Goal: Task Accomplishment & Management: Complete application form

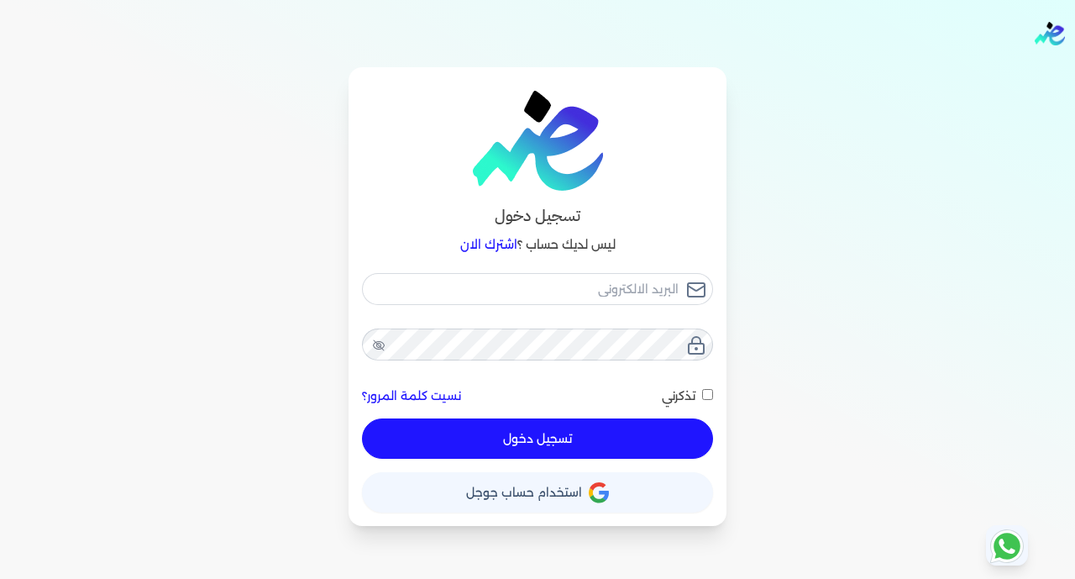
click at [569, 486] on span "استخدام حساب جوجل" at bounding box center [524, 492] width 116 height 12
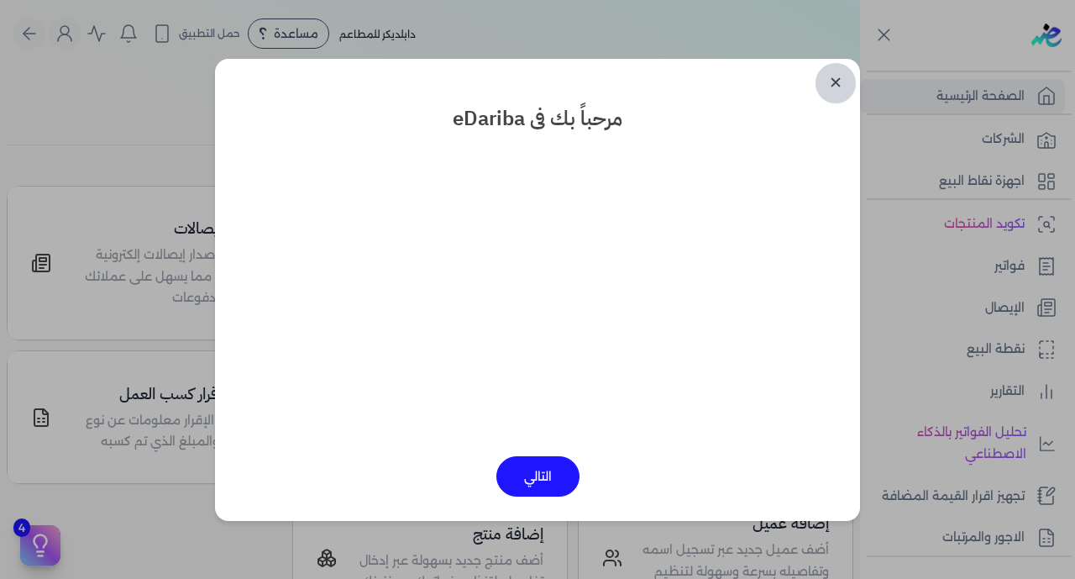
click at [827, 79] on link "✕" at bounding box center [836, 83] width 40 height 40
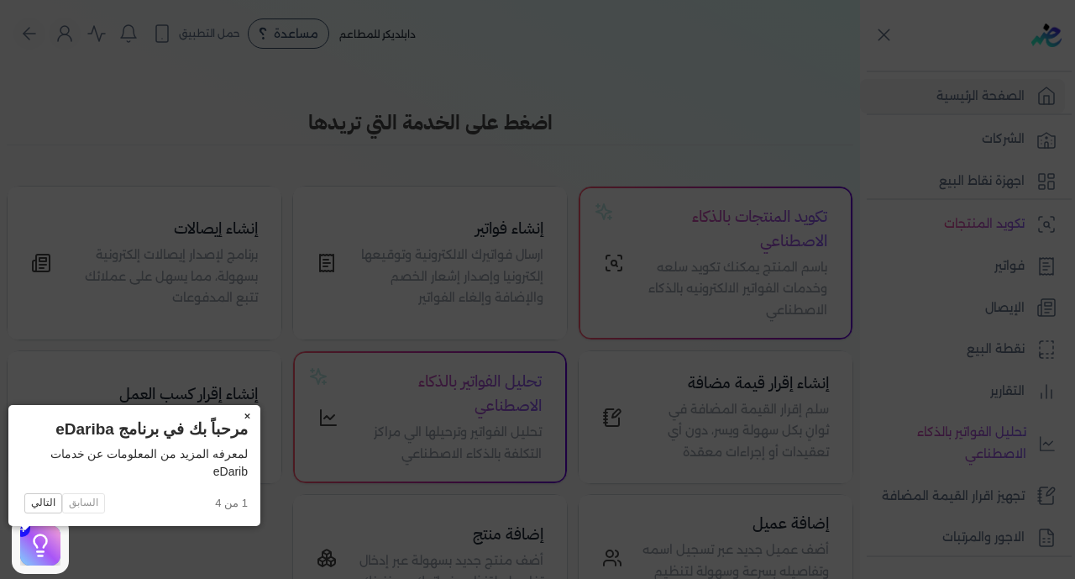
click at [234, 420] on button "×" at bounding box center [247, 417] width 27 height 24
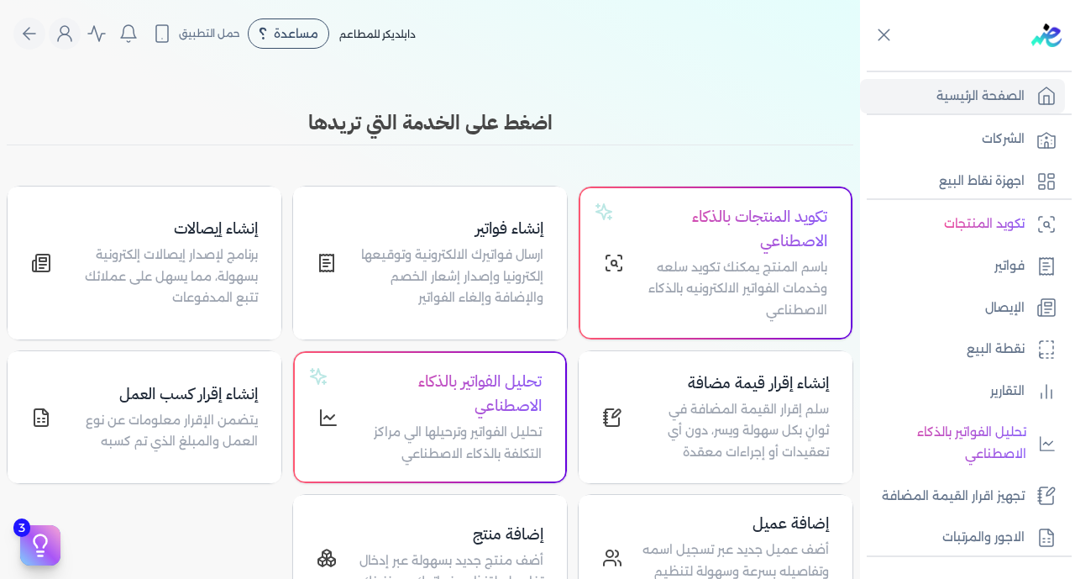
scroll to position [329, 0]
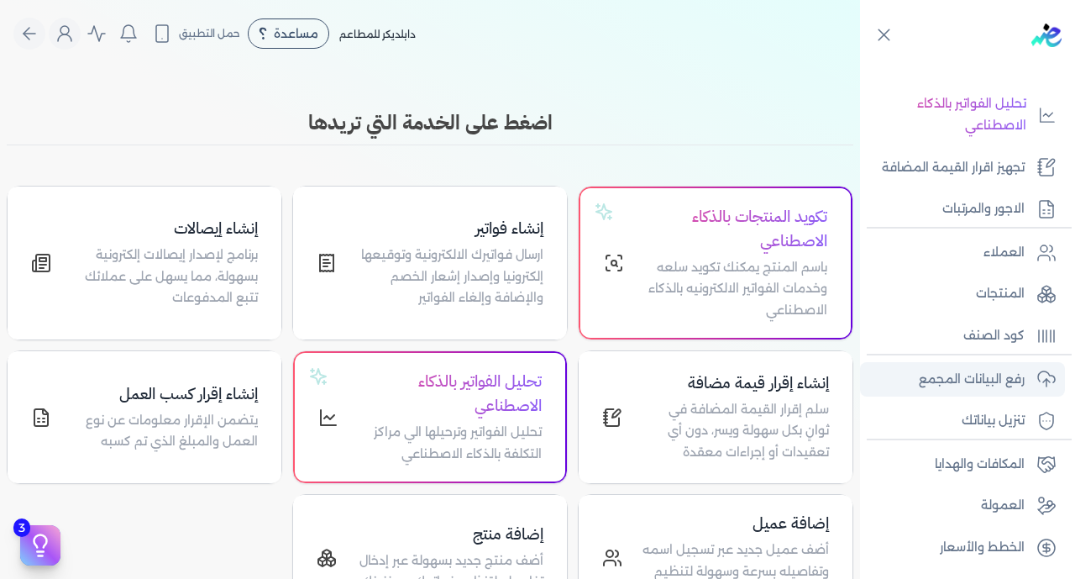
click at [978, 379] on p "رفع البيانات المجمع" at bounding box center [972, 380] width 106 height 22
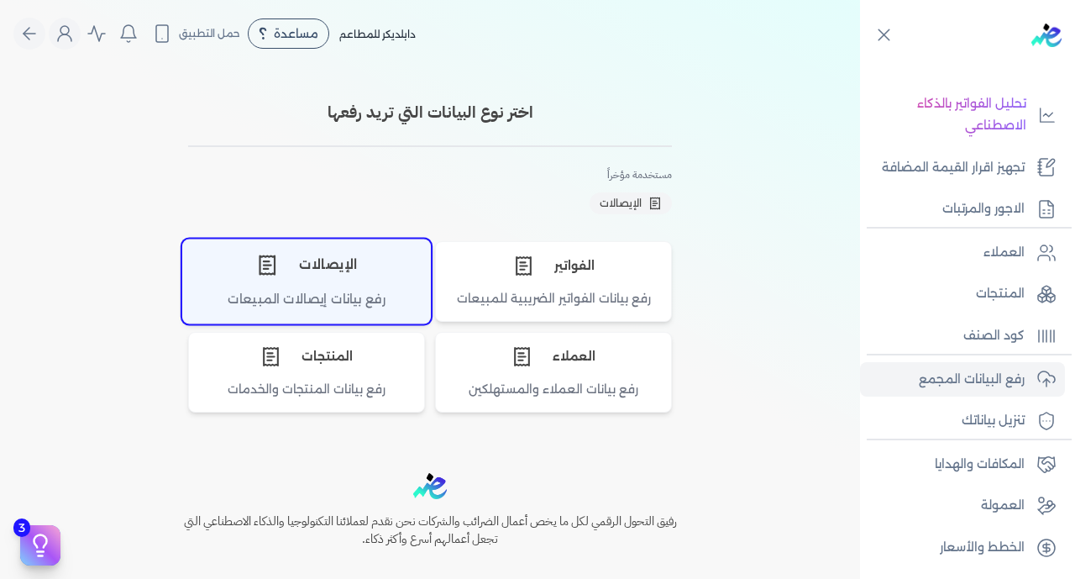
click at [370, 282] on div "الإيصالات" at bounding box center [306, 264] width 247 height 50
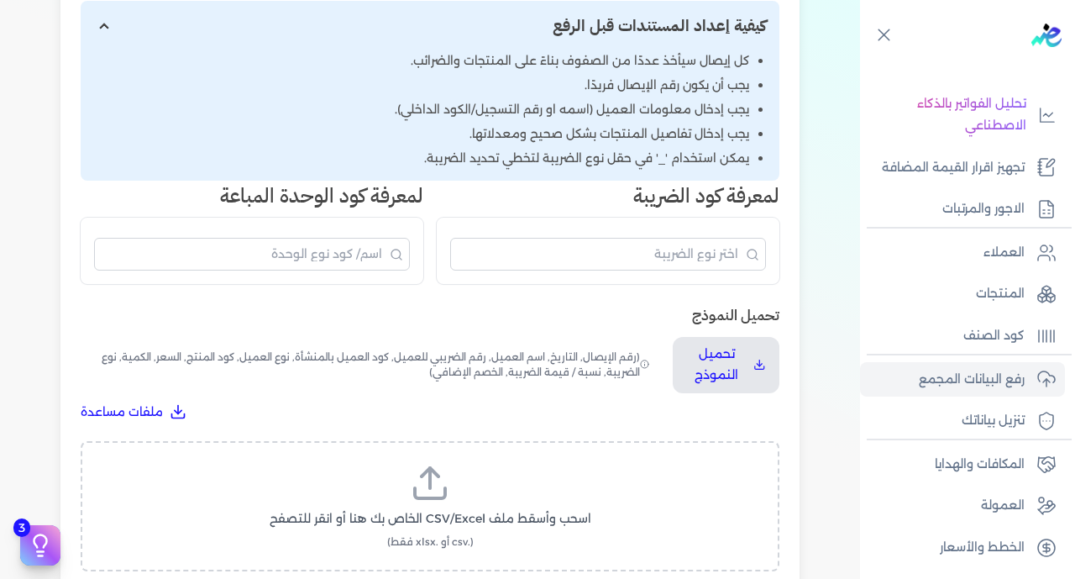
scroll to position [605, 0]
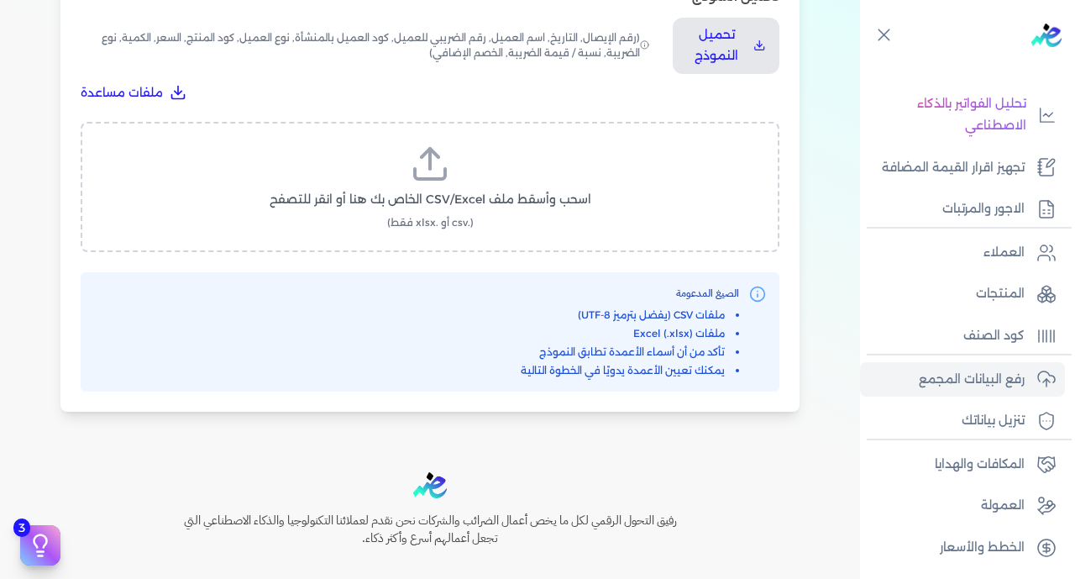
click at [544, 144] on label "اسحب وأسقط ملف CSV/Excel الخاص بك هنا أو انقر للتصفح (.csv أو .xlsx فقط)" at bounding box center [430, 187] width 655 height 87
click at [0, 0] on input "اسحب وأسقط ملف CSV/Excel الخاص بك هنا أو انقر للتصفح (.csv أو .xlsx فقط)" at bounding box center [0, 0] width 0 height 0
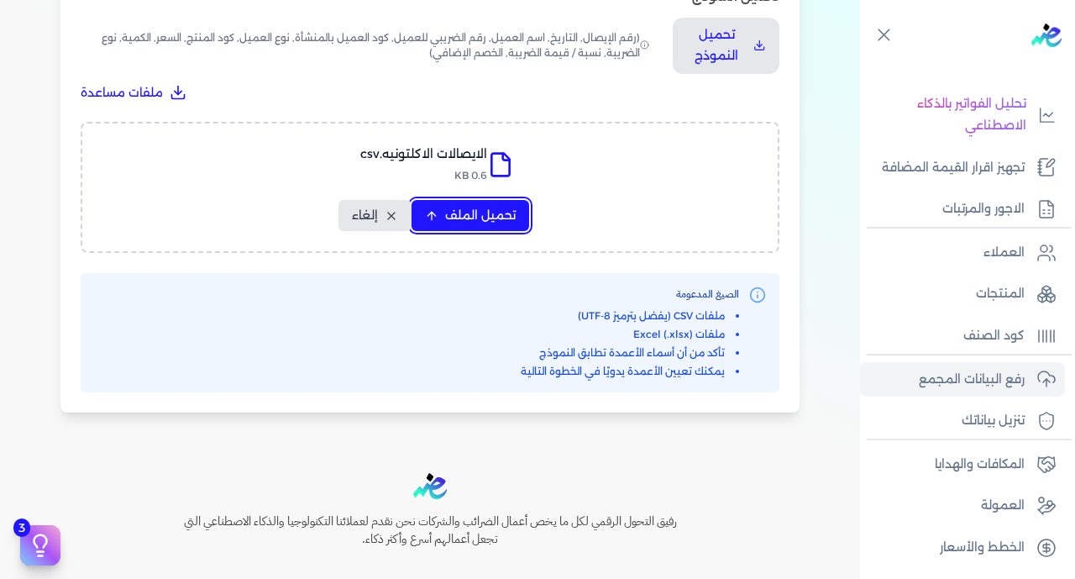
click at [507, 200] on button "تحميل الملف" at bounding box center [471, 215] width 118 height 31
select select "رقم الإيصال"
select select "سيريال المنتج"
select select "السعر"
select select "الكمية"
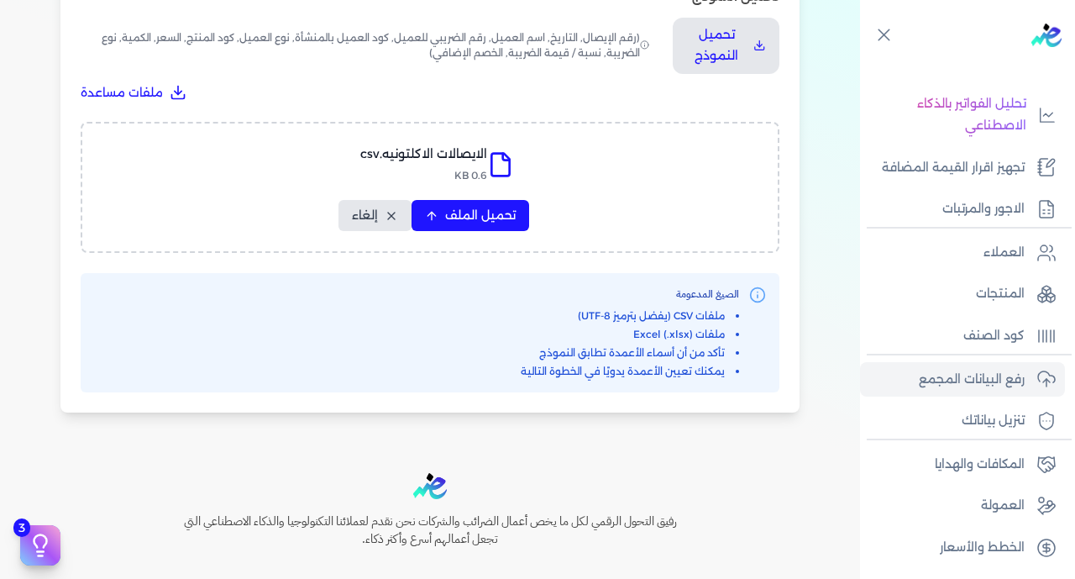
select select "نوع الضريبة"
select select "نسبة / قيمة الضريبة"
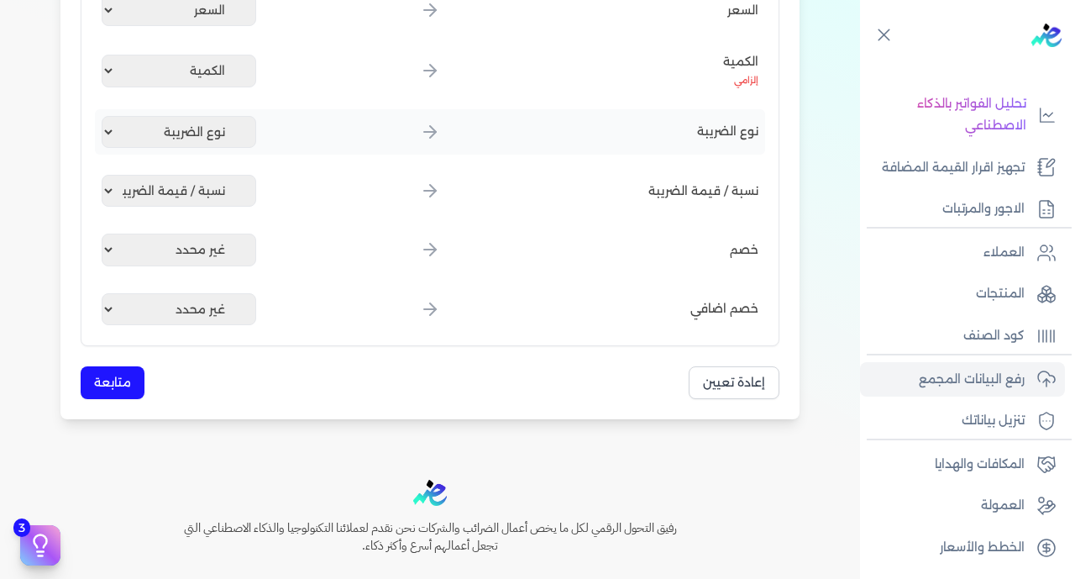
scroll to position [995, 0]
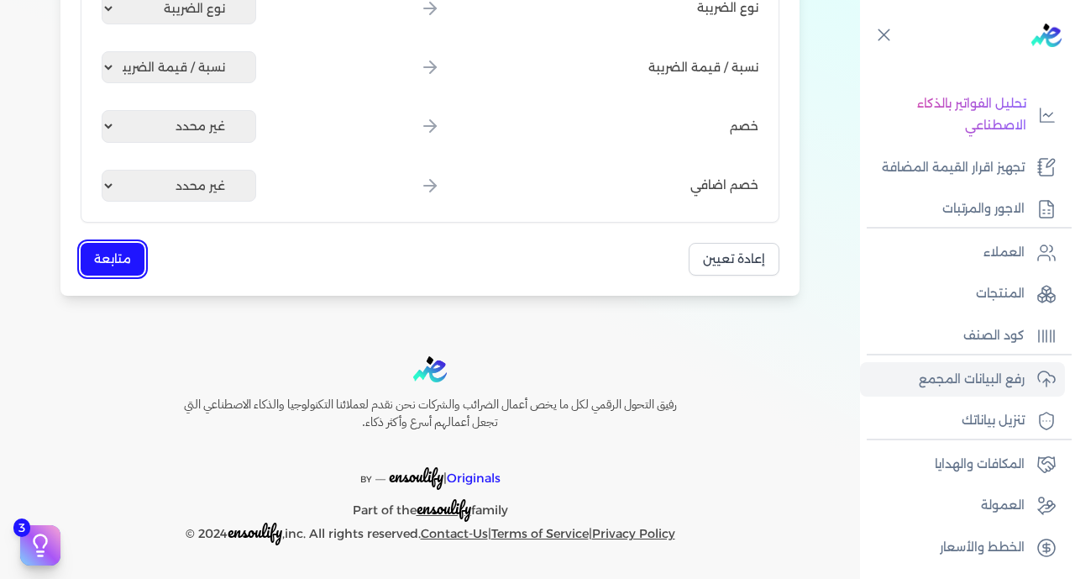
click at [130, 270] on button "متابعة" at bounding box center [113, 259] width 64 height 33
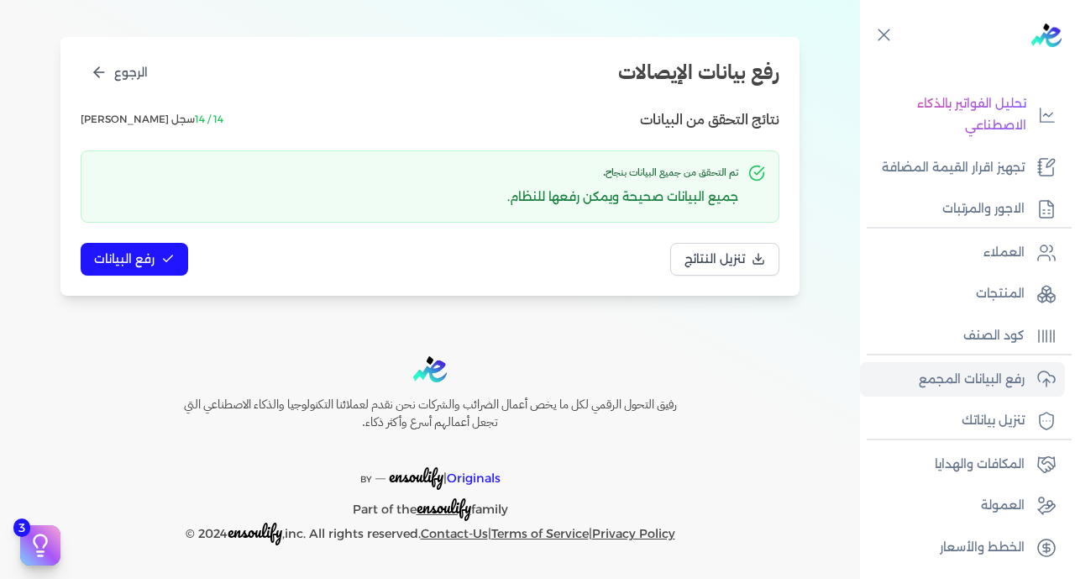
scroll to position [178, 0]
click at [130, 270] on button "رفع البيانات" at bounding box center [135, 259] width 108 height 33
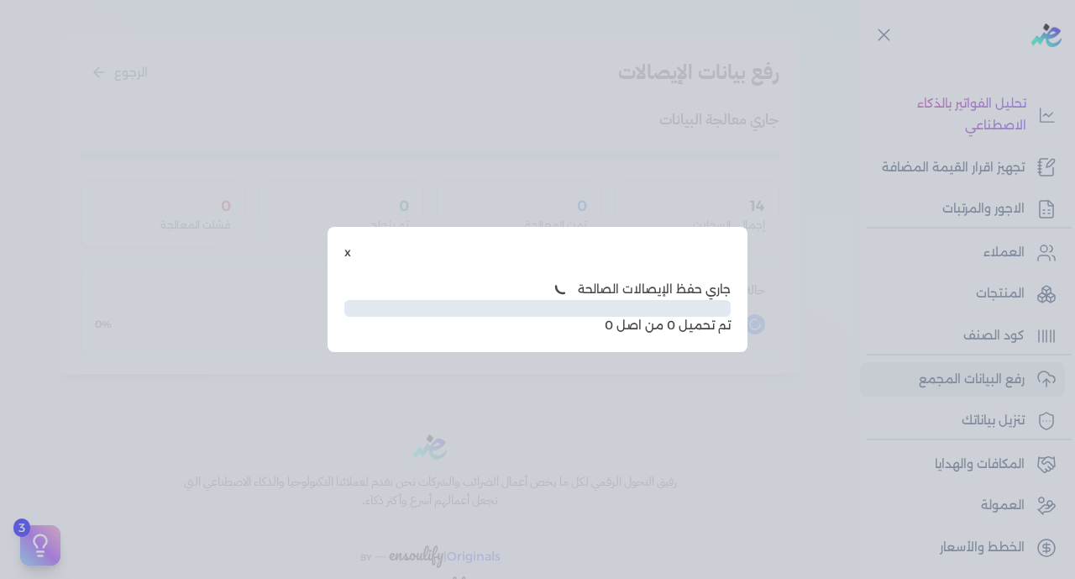
scroll to position [86, 0]
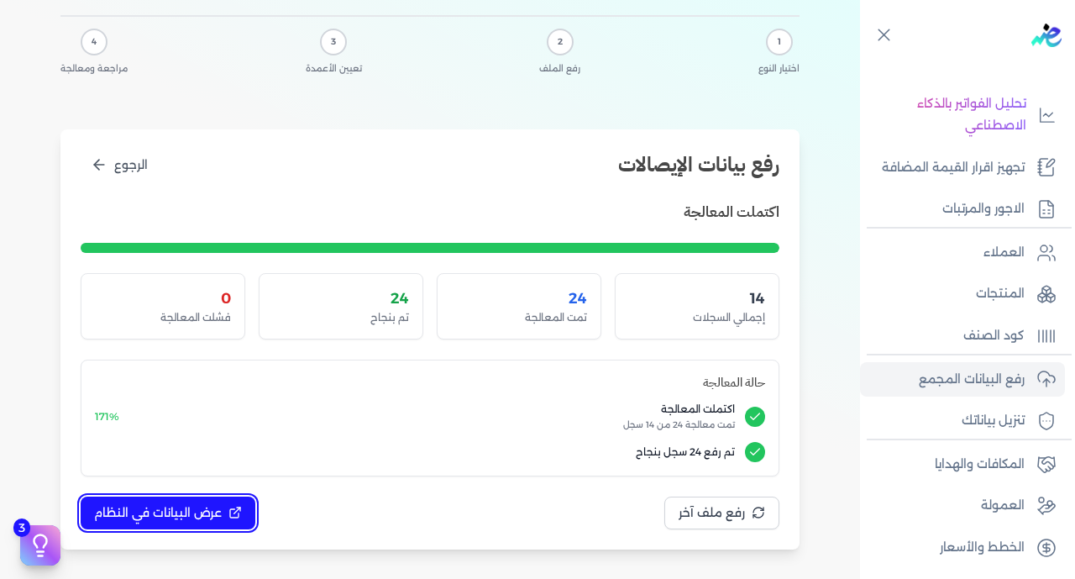
click at [201, 509] on span "عرض البيانات في النظام" at bounding box center [158, 513] width 128 height 18
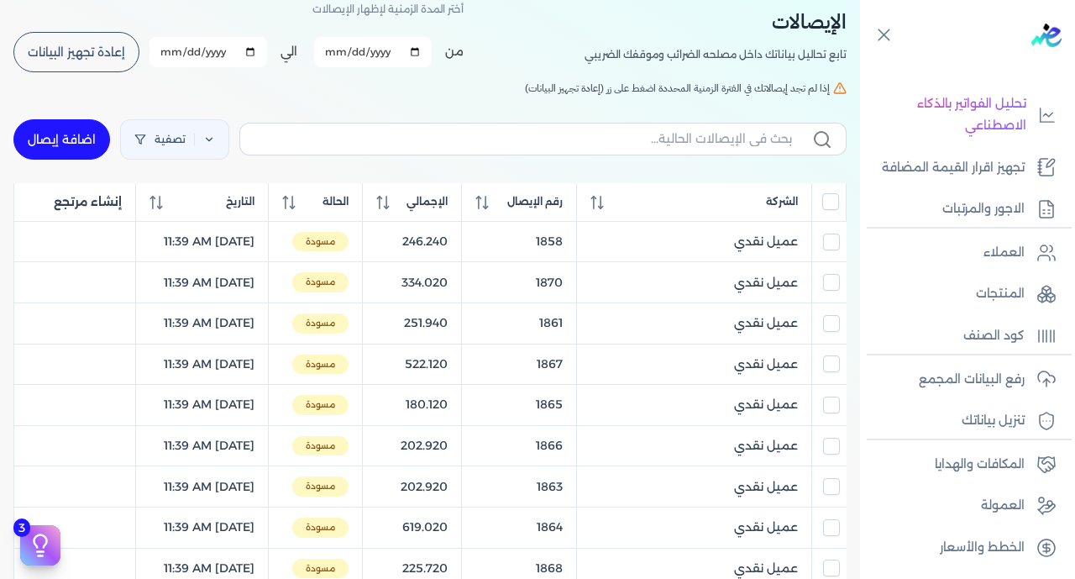
click at [828, 200] on input "All items unselected" at bounding box center [831, 201] width 17 height 17
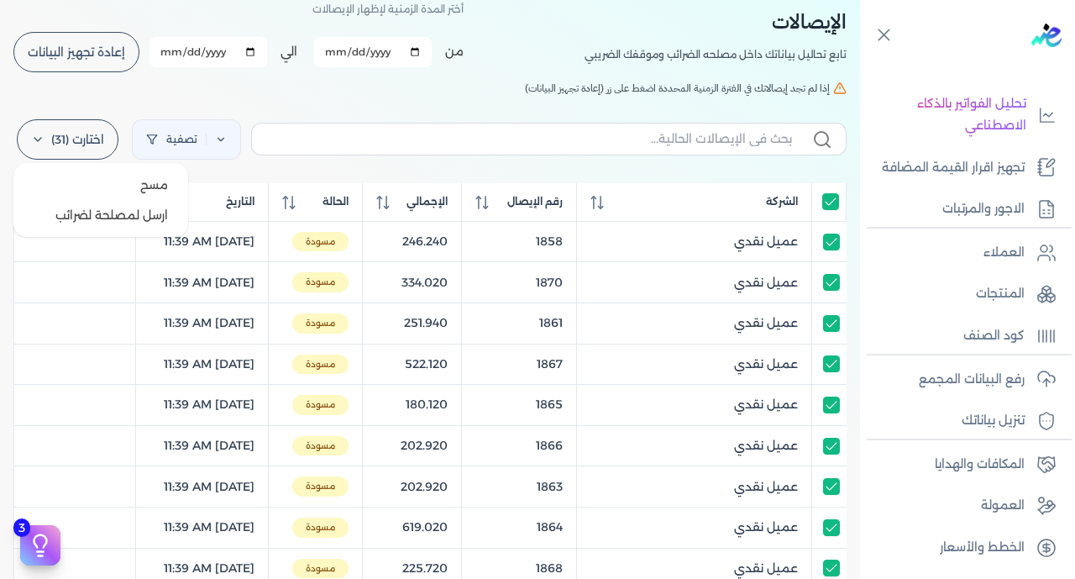
click at [71, 143] on label "اختارت (31)" at bounding box center [68, 139] width 102 height 40
click at [115, 217] on button "ارسل لمصلحة لضرائب" at bounding box center [100, 215] width 161 height 30
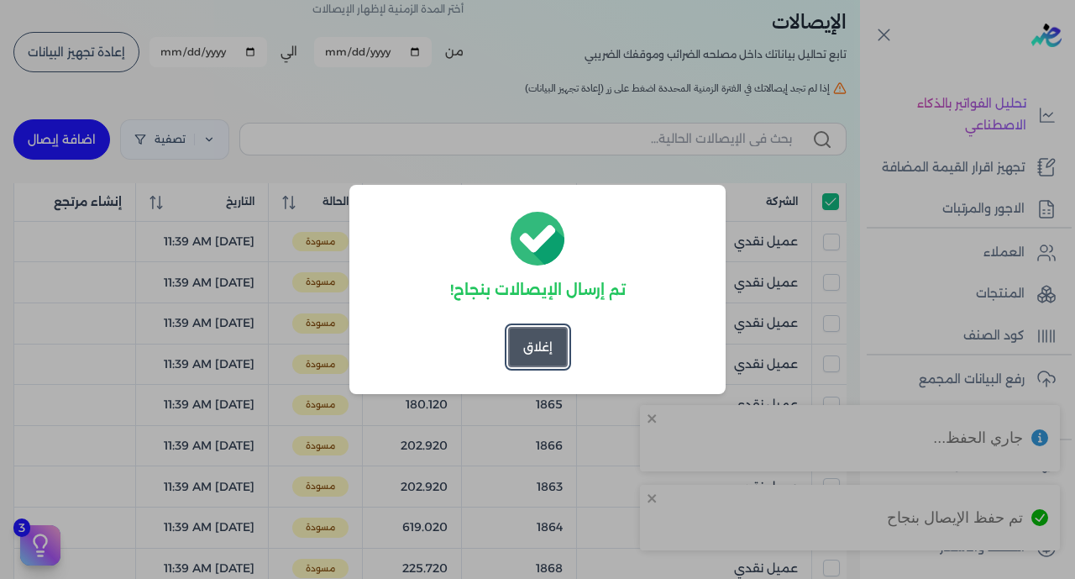
click at [548, 334] on button "إغلاق" at bounding box center [538, 347] width 60 height 40
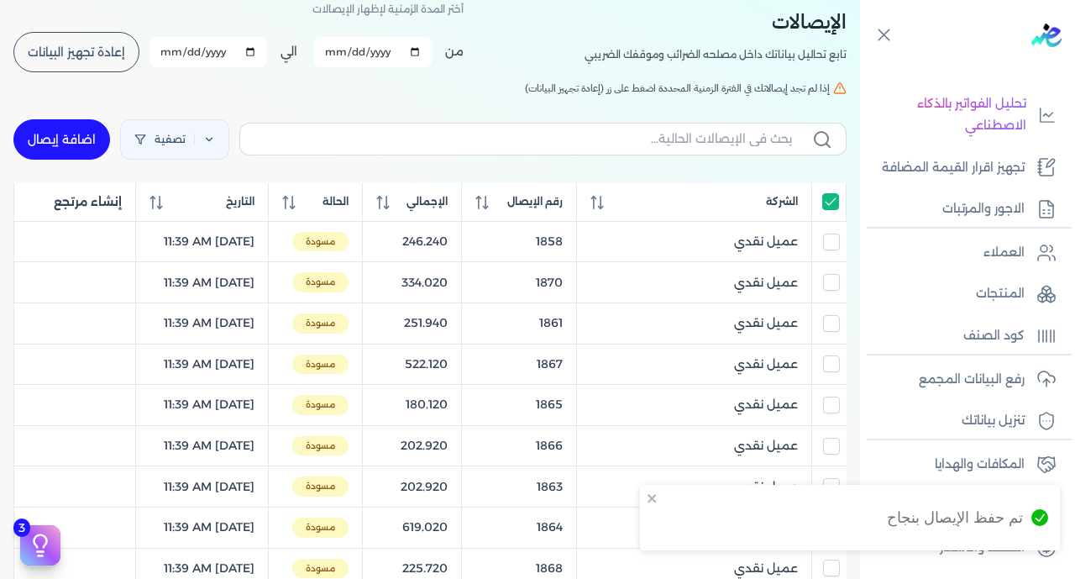
click at [834, 197] on input "All items selected" at bounding box center [831, 201] width 17 height 17
checkbox input "false"
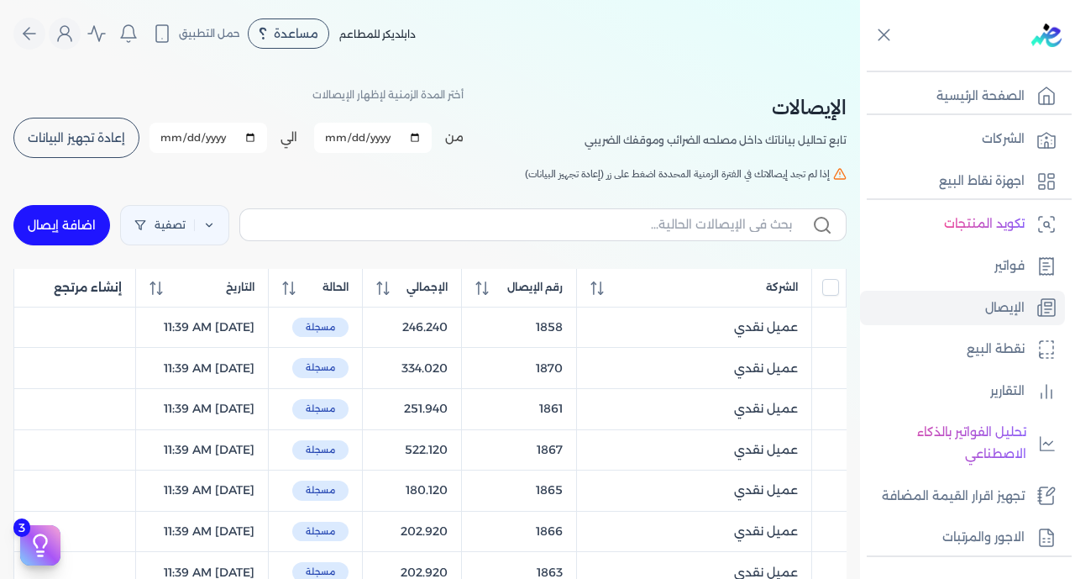
click at [0, 0] on div at bounding box center [0, 0] width 0 height 0
click at [563, 284] on span "رقم الإيصال" at bounding box center [534, 287] width 55 height 15
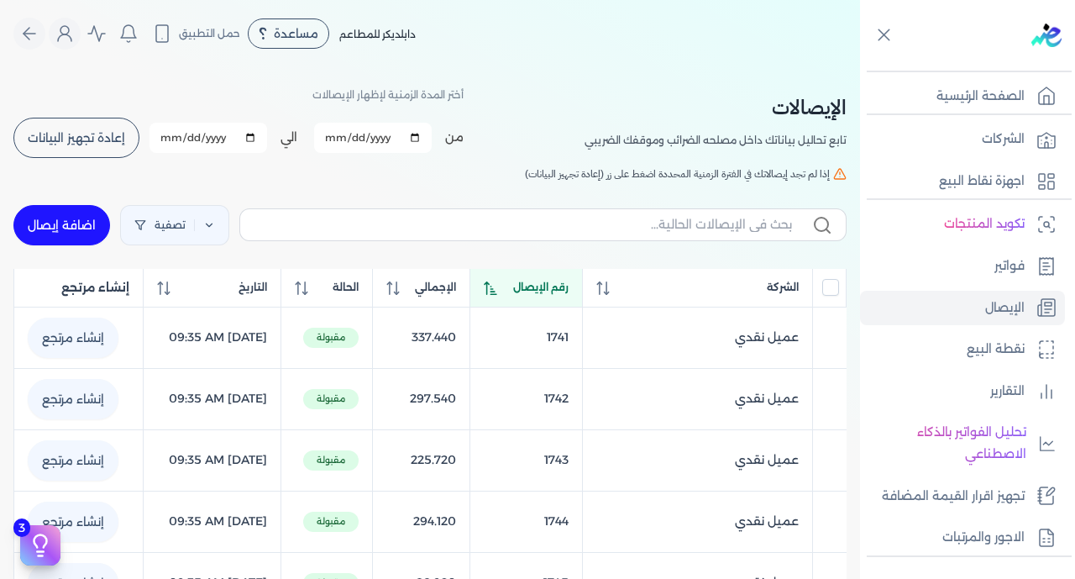
click at [567, 284] on span "رقم الإيصال" at bounding box center [540, 287] width 55 height 15
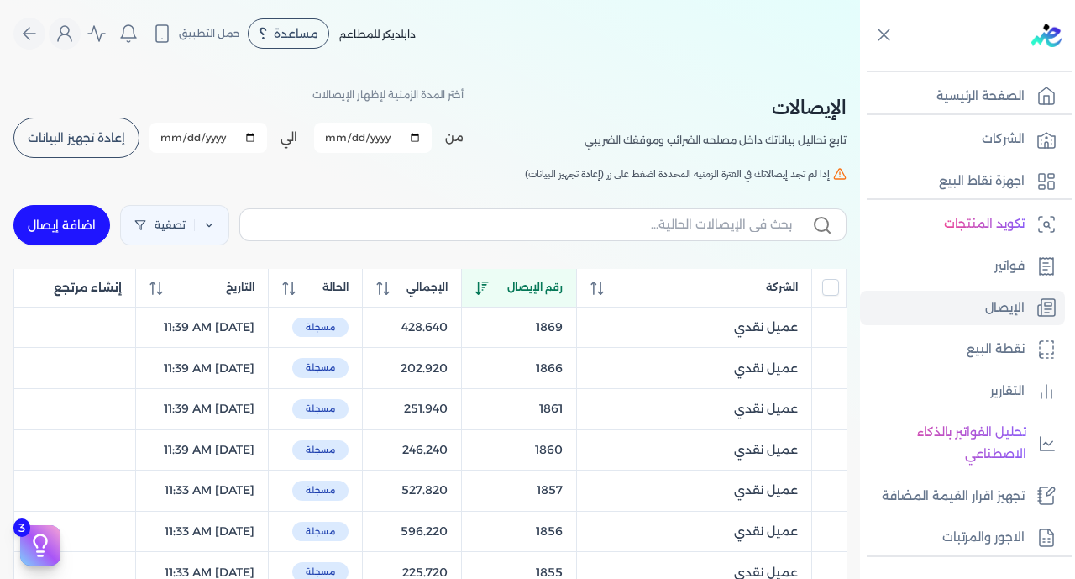
click at [101, 120] on button "إعادة تجهيز البيانات" at bounding box center [76, 138] width 126 height 40
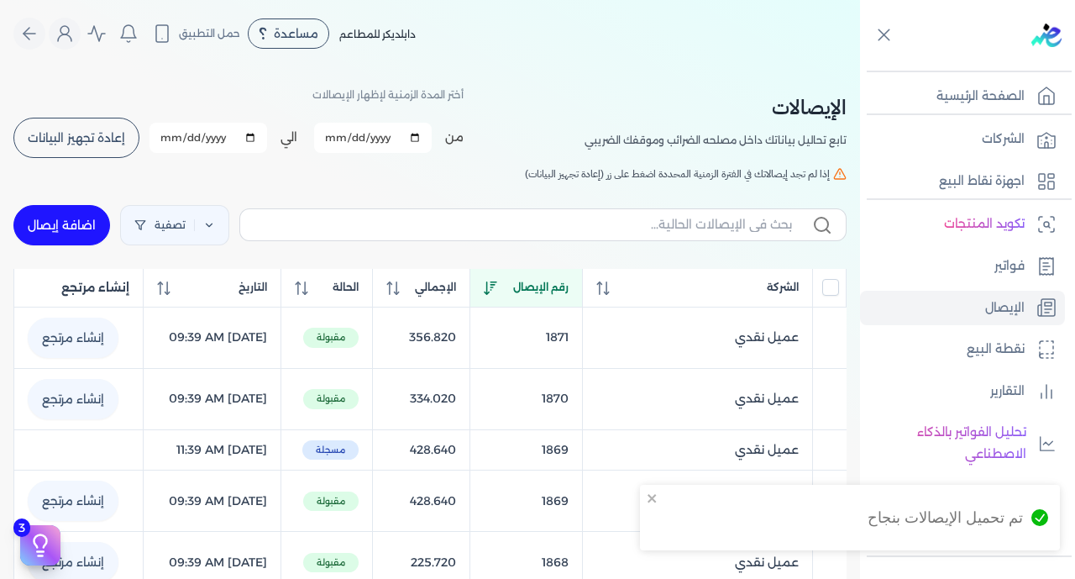
checkbox input "false"
click at [550, 287] on span "رقم الإيصال" at bounding box center [540, 287] width 55 height 15
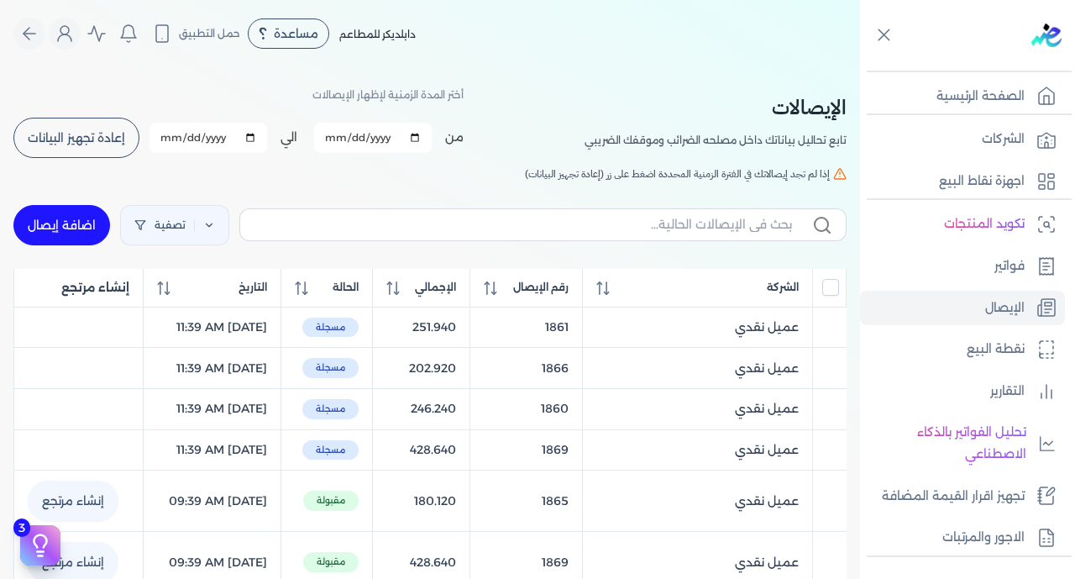
click at [550, 287] on span "رقم الإيصال" at bounding box center [540, 287] width 55 height 15
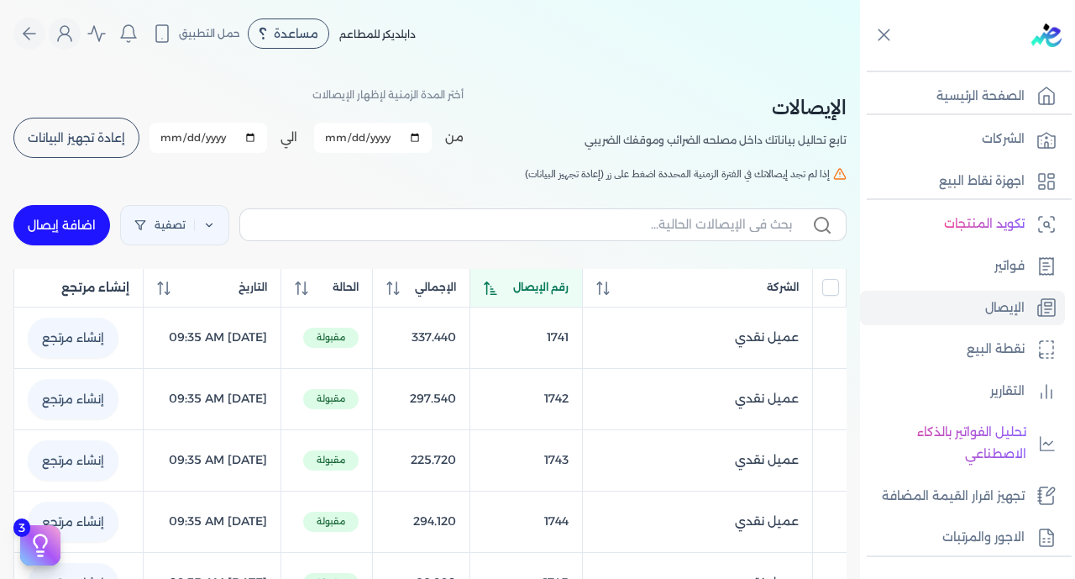
click at [550, 287] on span "رقم الإيصال" at bounding box center [540, 287] width 55 height 15
